Goal: Ask a question

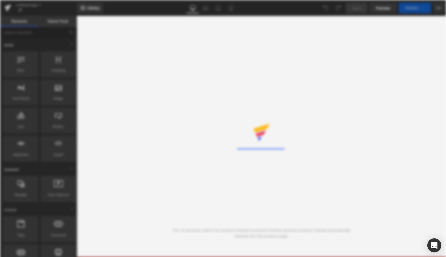
click at [433, 251] on div "Open Intercom Messenger" at bounding box center [434, 246] width 14 height 14
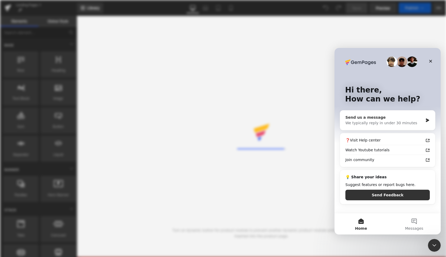
click at [378, 122] on div "We typically reply in under 30 minutes" at bounding box center [384, 123] width 78 height 6
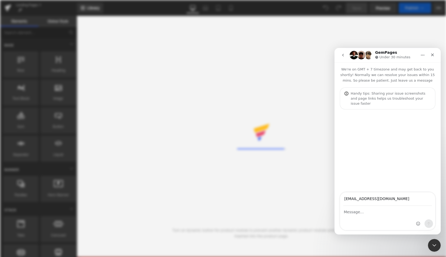
type input "hello@queencitycakes.ca"
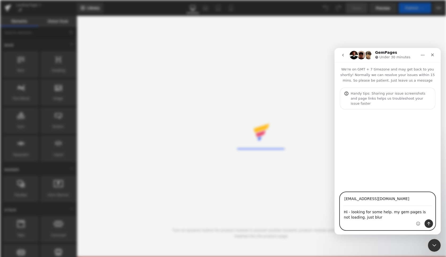
type textarea "Hi - looking for some help. my gem pages is not loading. just blurs"
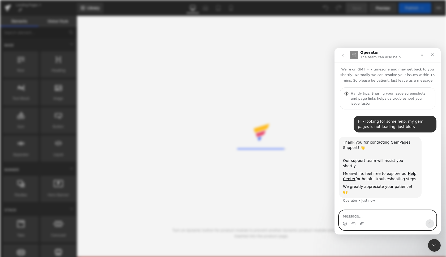
click at [362, 219] on textarea "Message…" at bounding box center [387, 215] width 97 height 9
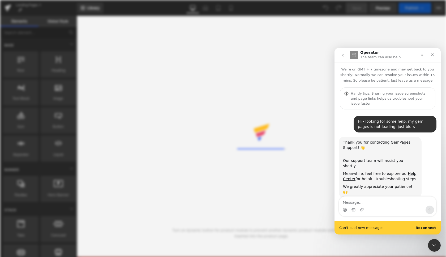
click at [421, 223] on div "Can't load new messages Reconnect" at bounding box center [387, 228] width 106 height 14
click at [421, 225] on div "Can't load new messages Reconnect" at bounding box center [387, 228] width 106 height 14
click at [418, 228] on b "Reconnect" at bounding box center [425, 228] width 20 height 4
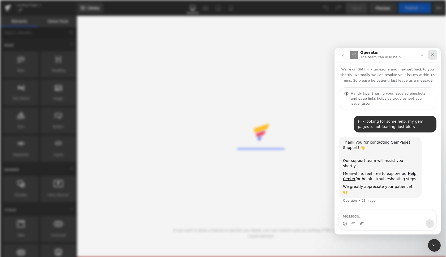
click at [431, 55] on icon "Close" at bounding box center [432, 55] width 4 height 4
